Goal: Information Seeking & Learning: Learn about a topic

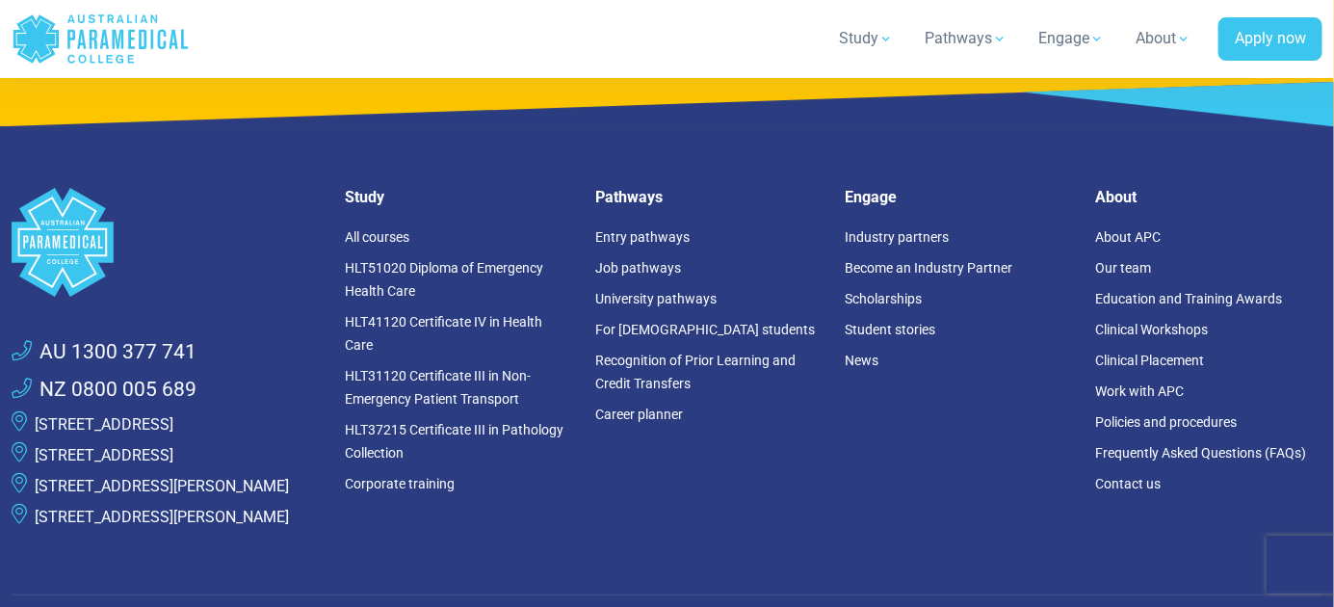
scroll to position [5245, 0]
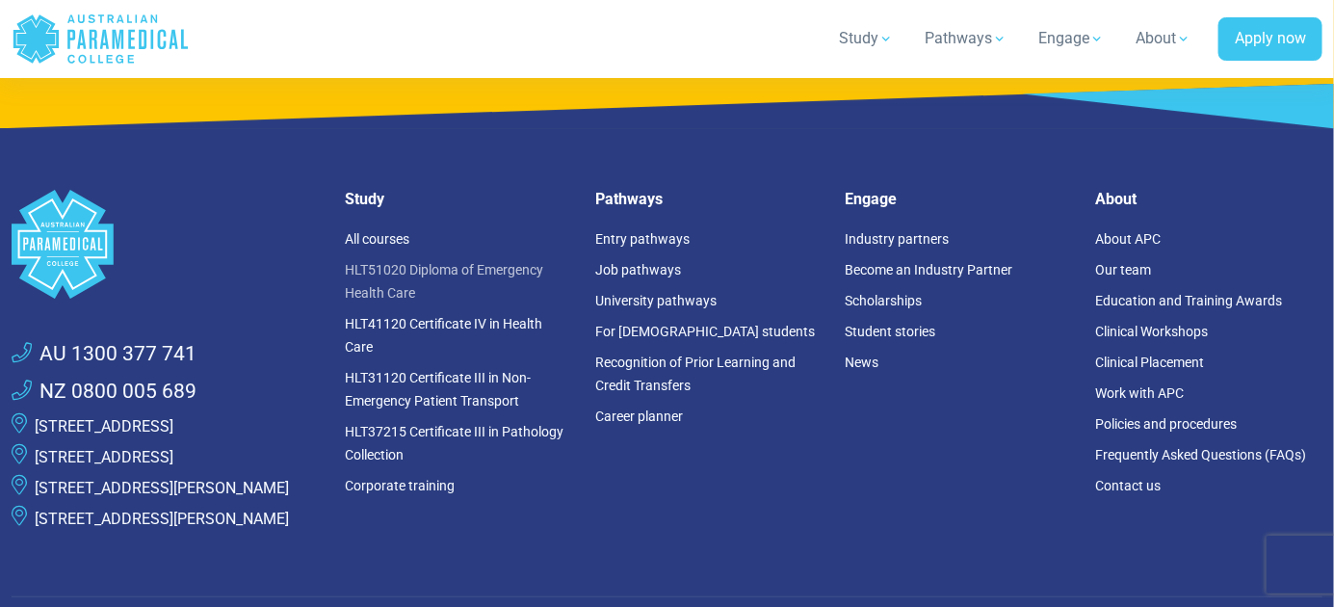
click at [418, 262] on link "HLT51020 Diploma of Emergency Health Care" at bounding box center [444, 281] width 198 height 39
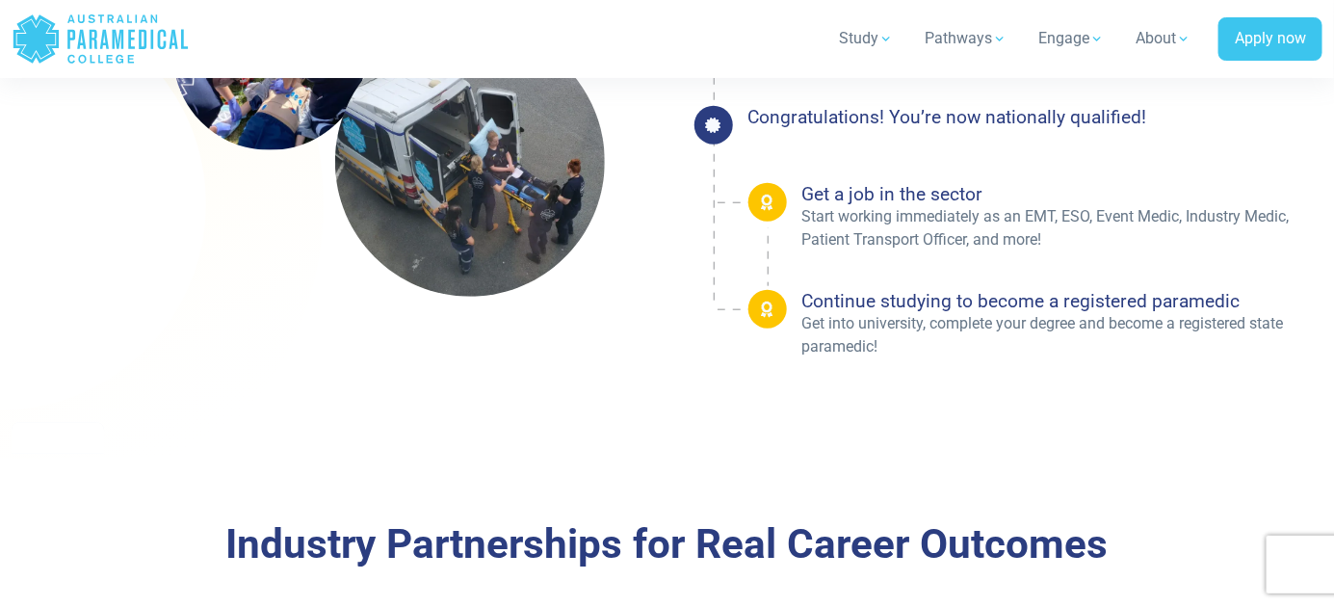
scroll to position [3211, 0]
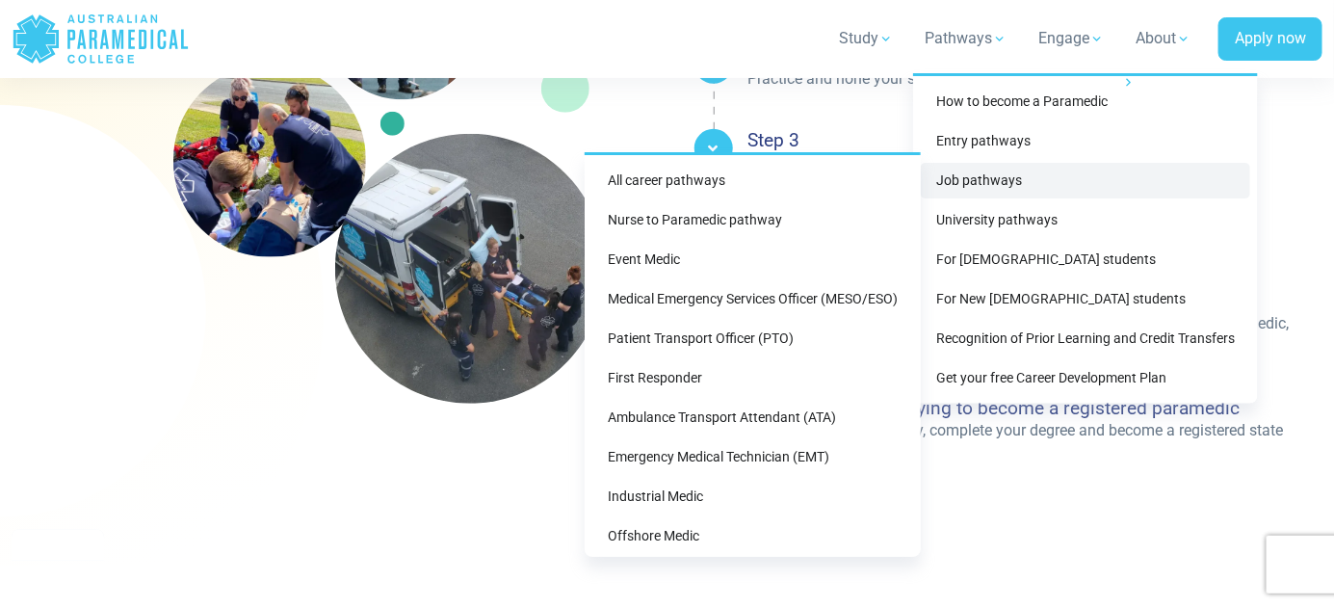
click at [995, 174] on link "Job pathways" at bounding box center [1085, 181] width 329 height 36
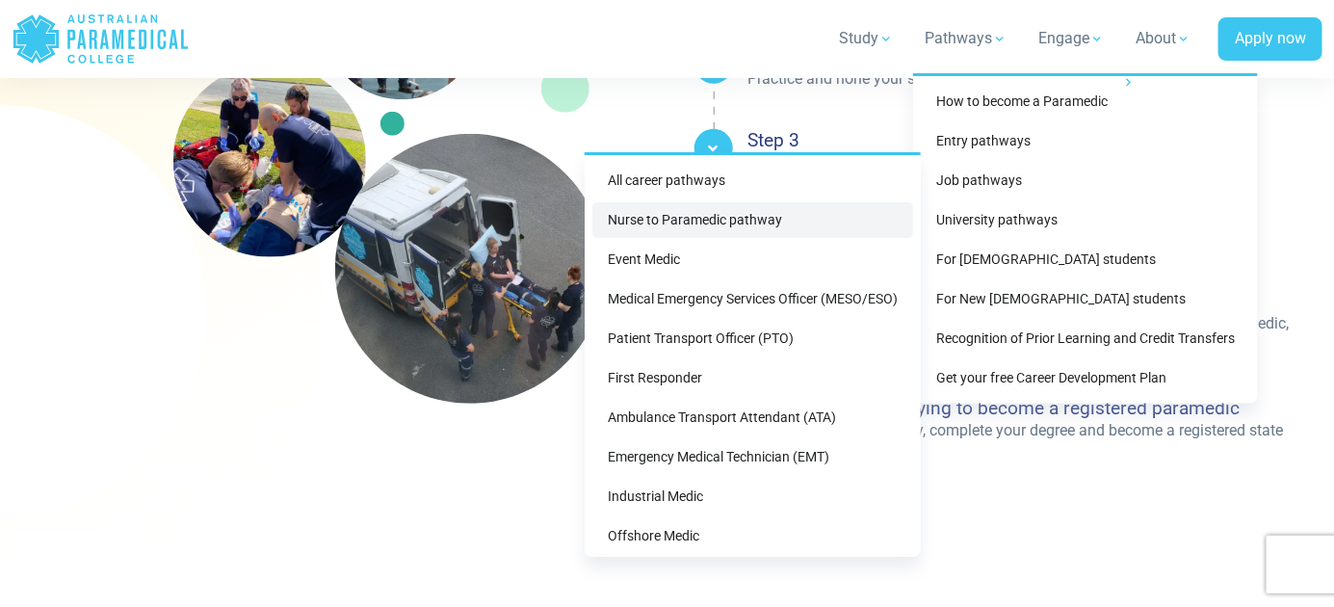
click at [671, 218] on link "Nurse to Paramedic pathway" at bounding box center [752, 220] width 321 height 36
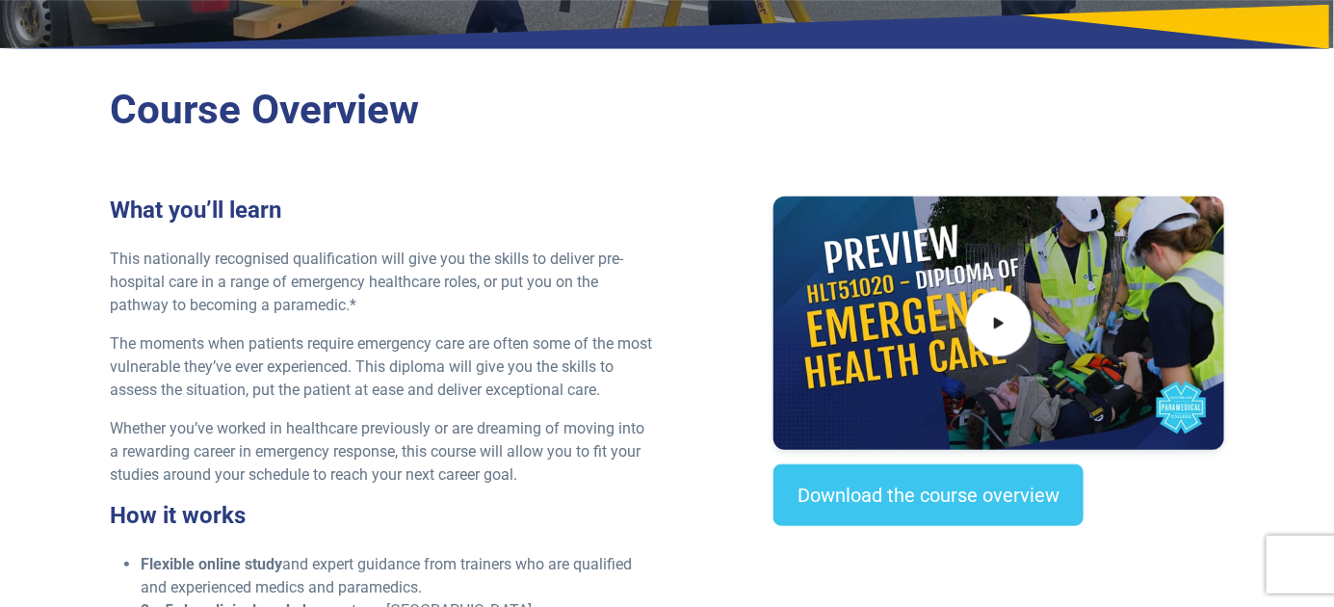
scroll to position [214, 0]
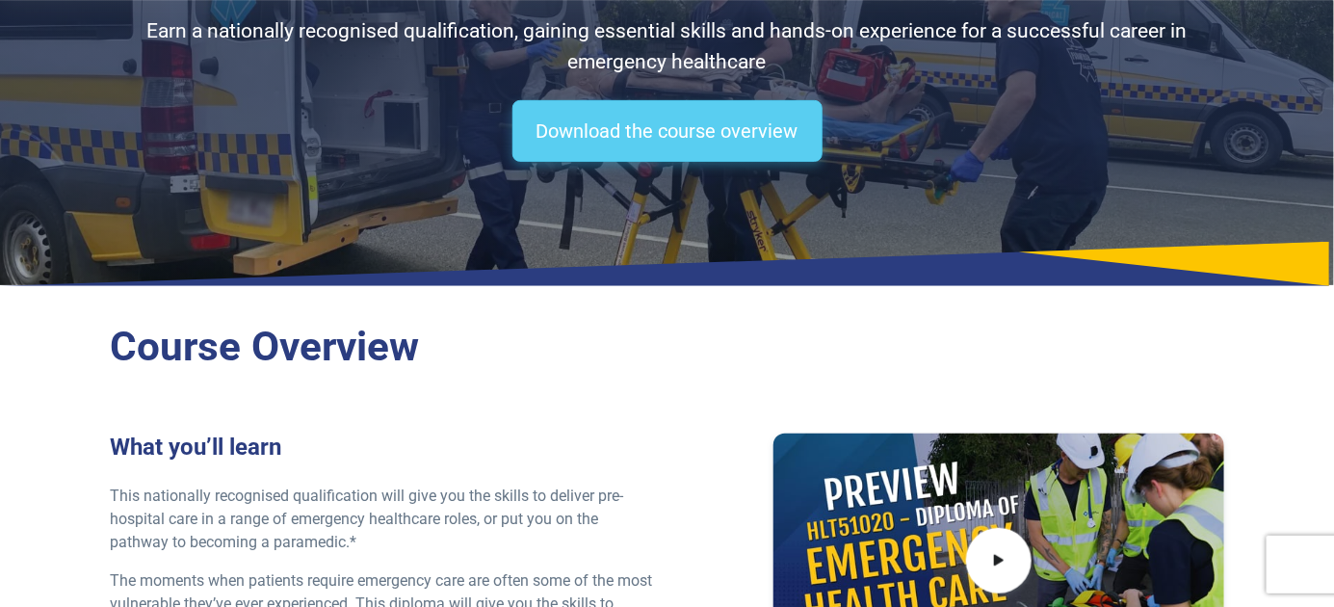
click at [649, 151] on link "Download the course overview" at bounding box center [668, 131] width 310 height 62
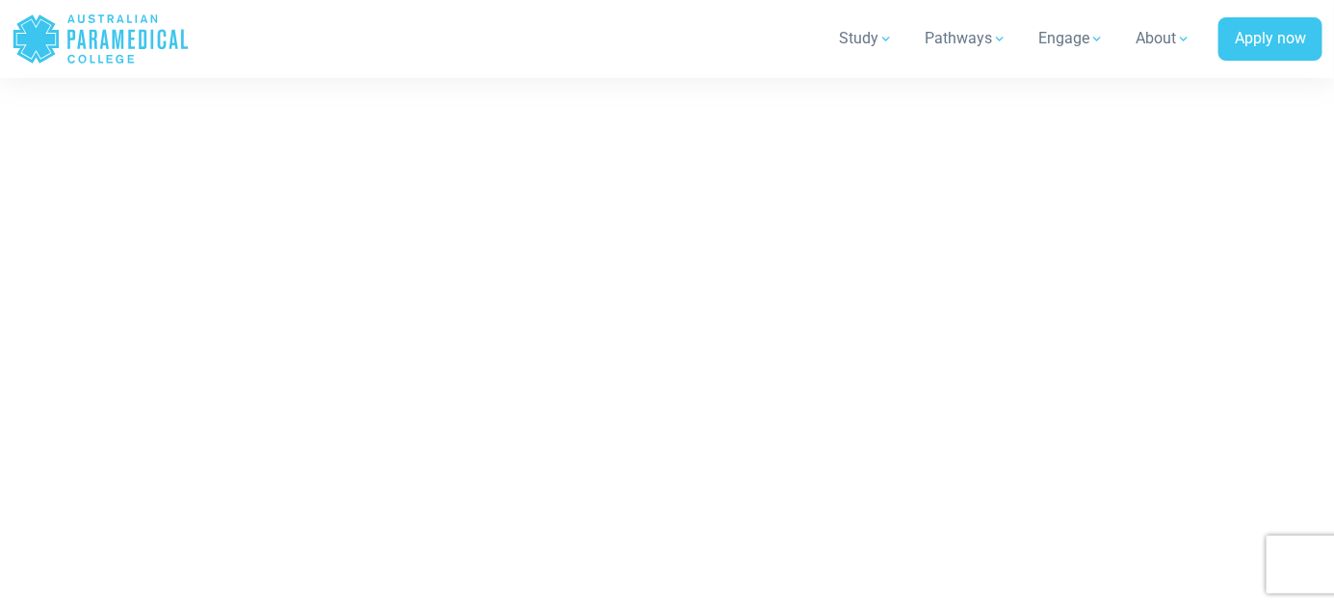
scroll to position [11482, 0]
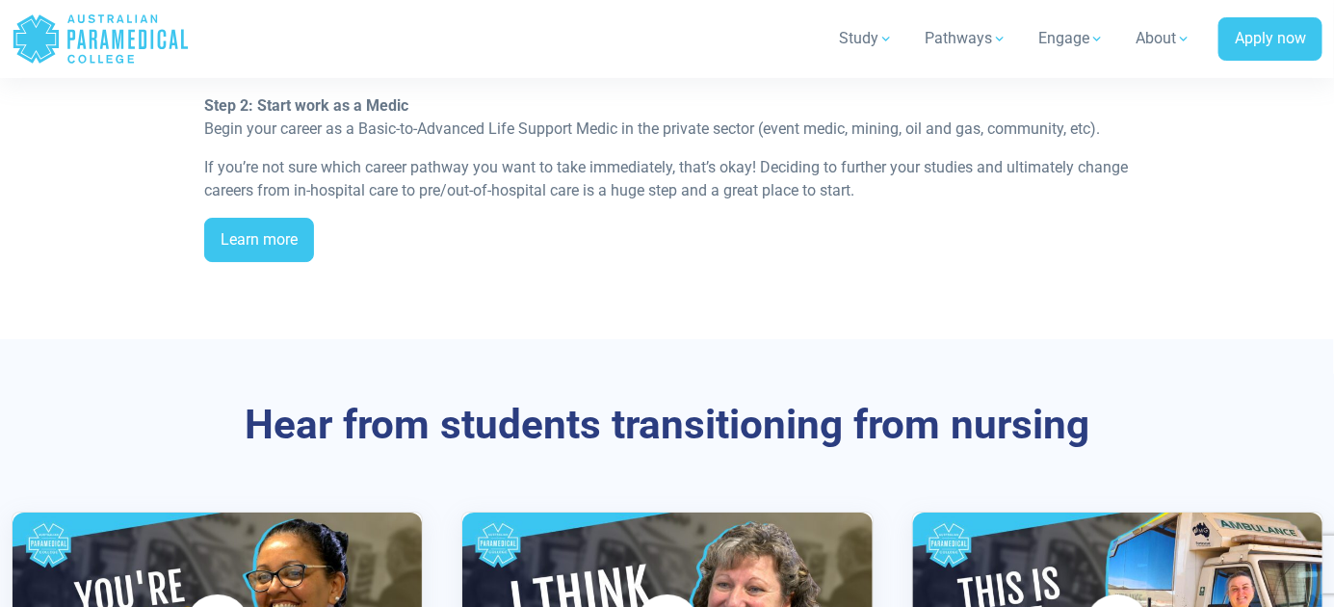
scroll to position [2461, 0]
